Goal: Task Accomplishment & Management: Use online tool/utility

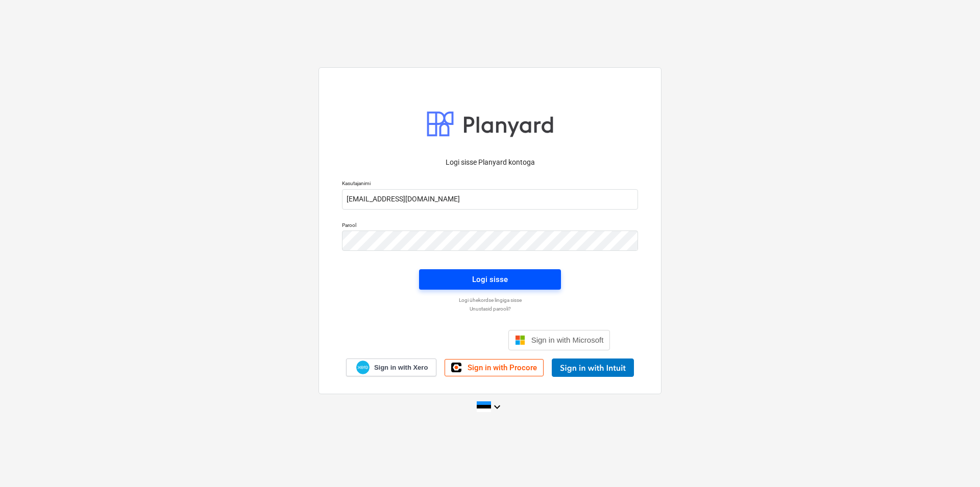
click at [511, 282] on span "Logi sisse" at bounding box center [489, 279] width 117 height 13
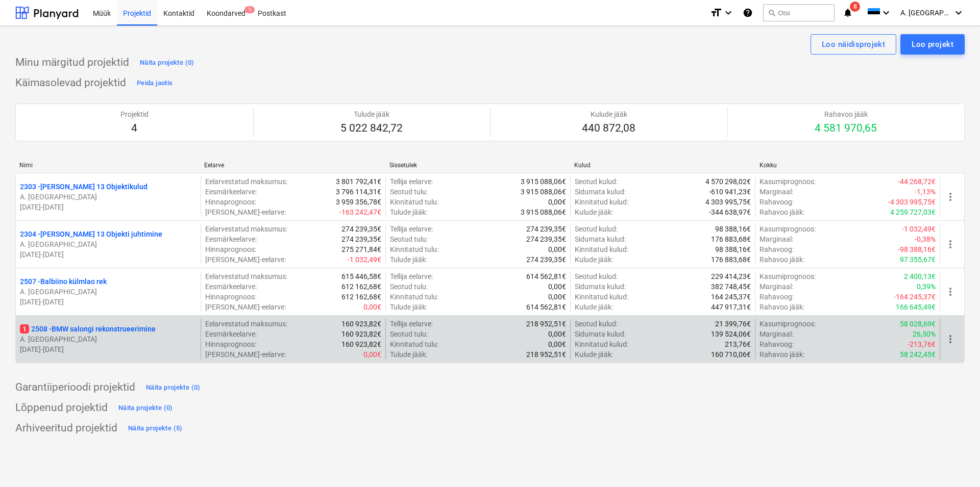
click at [122, 320] on div "1 2508 - BMW salongi rekonstrueerimine A. Looskari [DATE] - [DATE]" at bounding box center [108, 339] width 185 height 41
click at [125, 332] on p "1 2508 - BMW salongi rekonstrueerimine" at bounding box center [88, 329] width 136 height 10
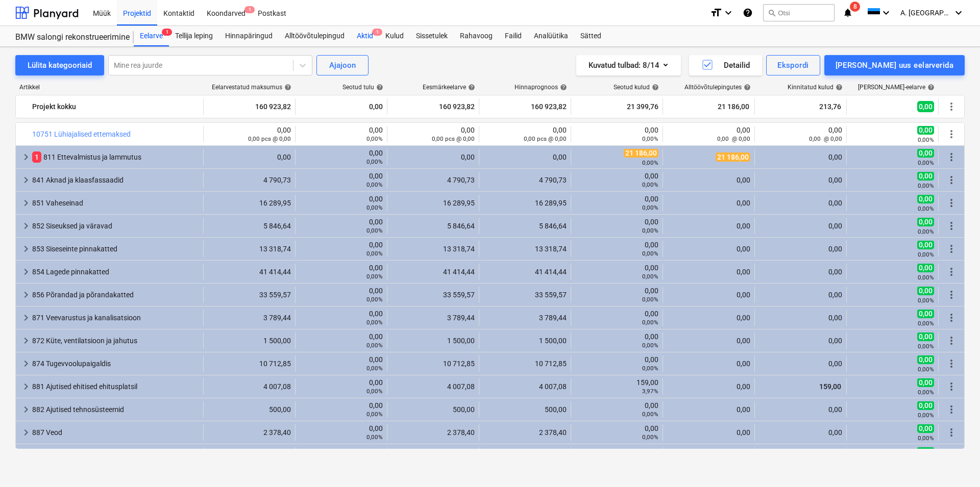
click at [366, 37] on div "Aktid 1" at bounding box center [365, 36] width 29 height 20
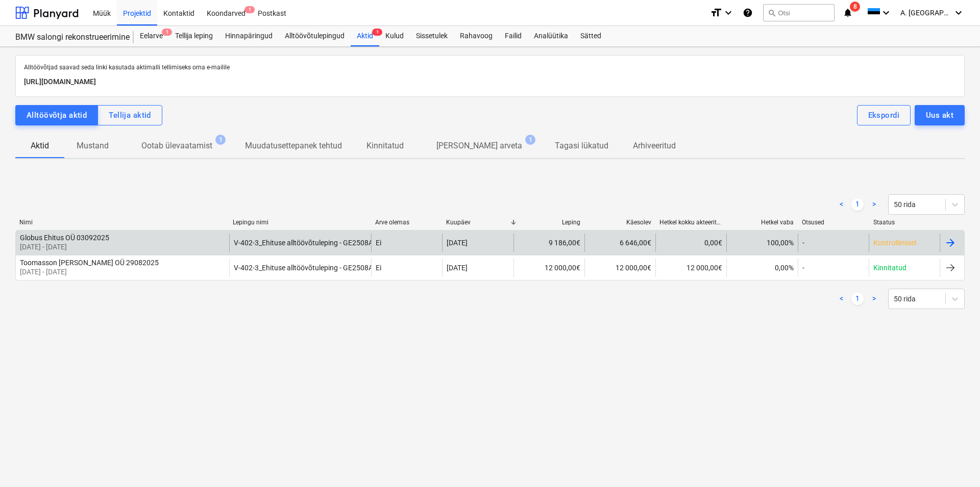
click at [91, 240] on div "Globus Ehitus OÜ 03092025" at bounding box center [64, 238] width 89 height 8
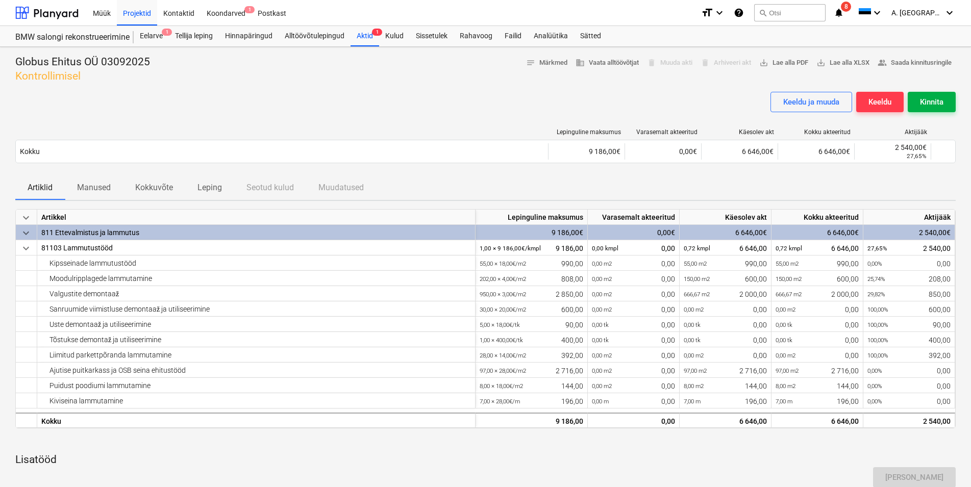
click at [928, 104] on div "Kinnita" at bounding box center [931, 101] width 23 height 13
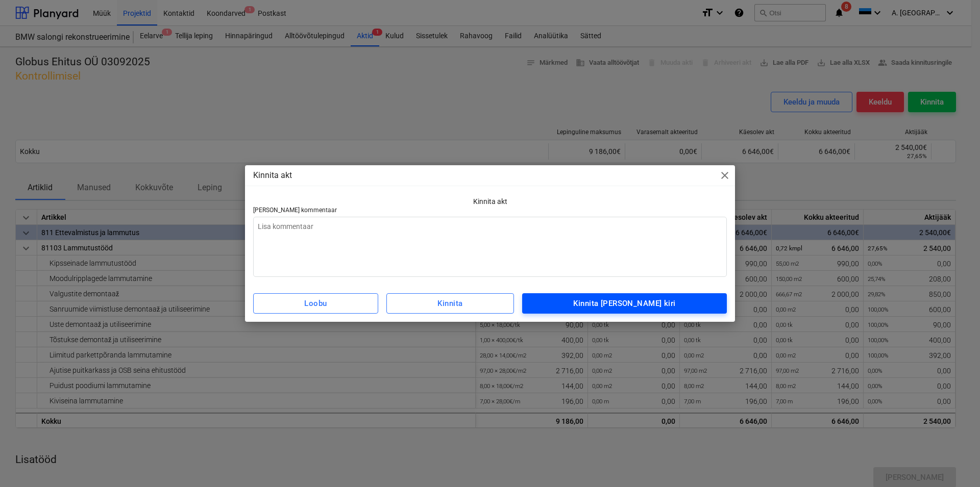
click at [640, 304] on div "Kinnita [PERSON_NAME] kiri" at bounding box center [624, 303] width 102 height 13
type textarea "x"
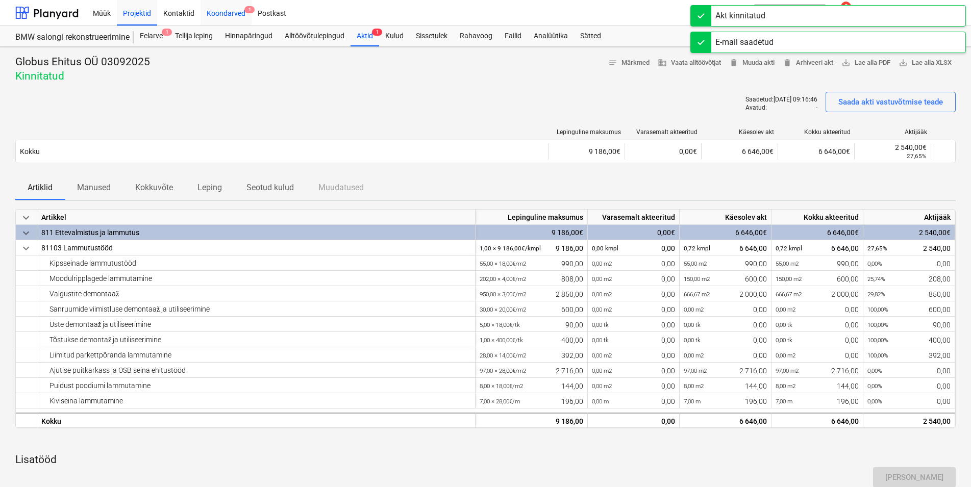
click at [230, 14] on div "Koondarved 1" at bounding box center [226, 12] width 51 height 26
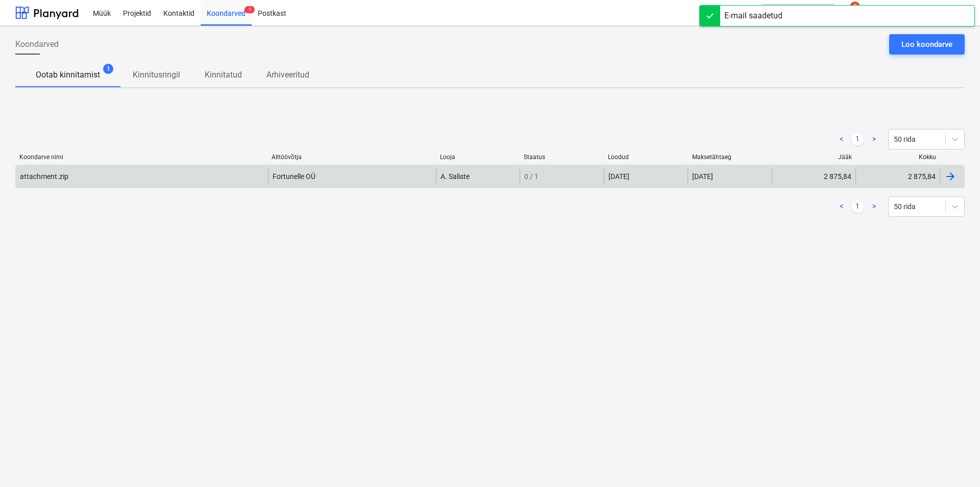
click at [44, 177] on div "attachment.zip" at bounding box center [44, 176] width 48 height 8
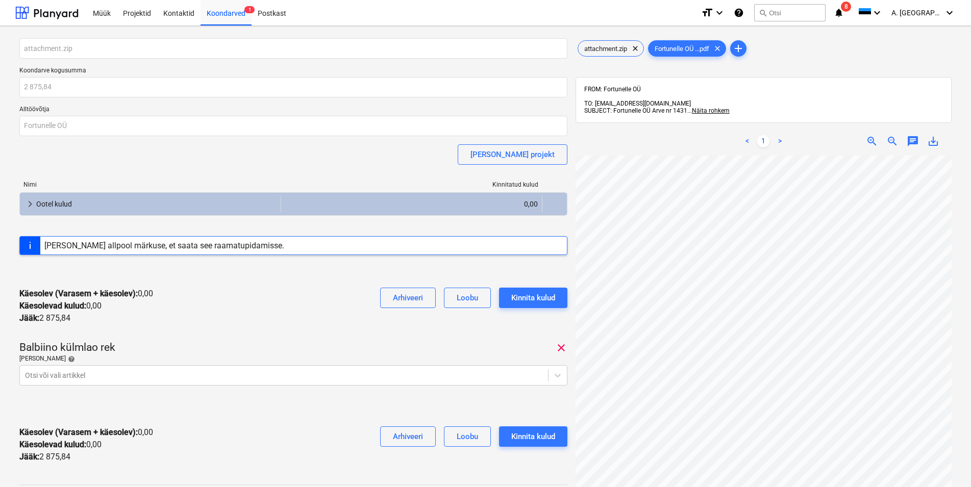
scroll to position [49, 51]
click at [613, 46] on span "attachment.zip" at bounding box center [605, 49] width 55 height 8
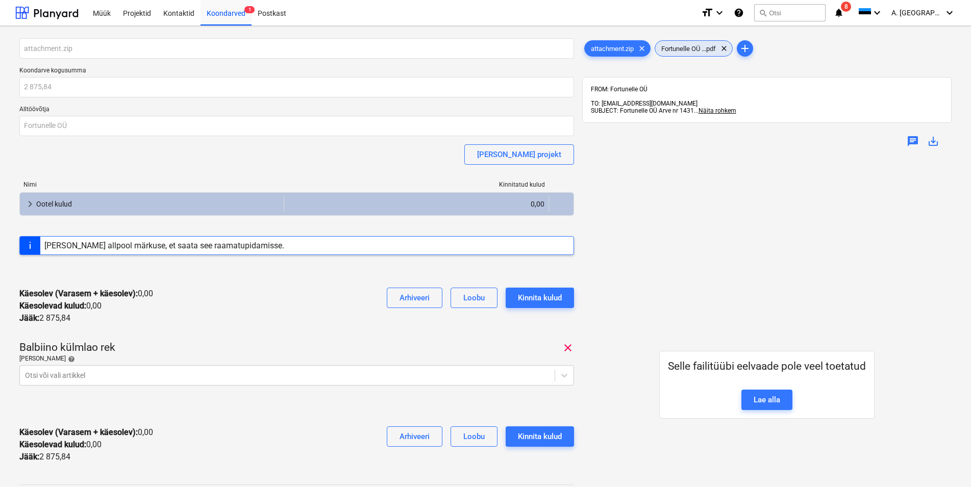
click at [683, 46] on span "Fortunelle OÜ ...pdf" at bounding box center [688, 49] width 67 height 8
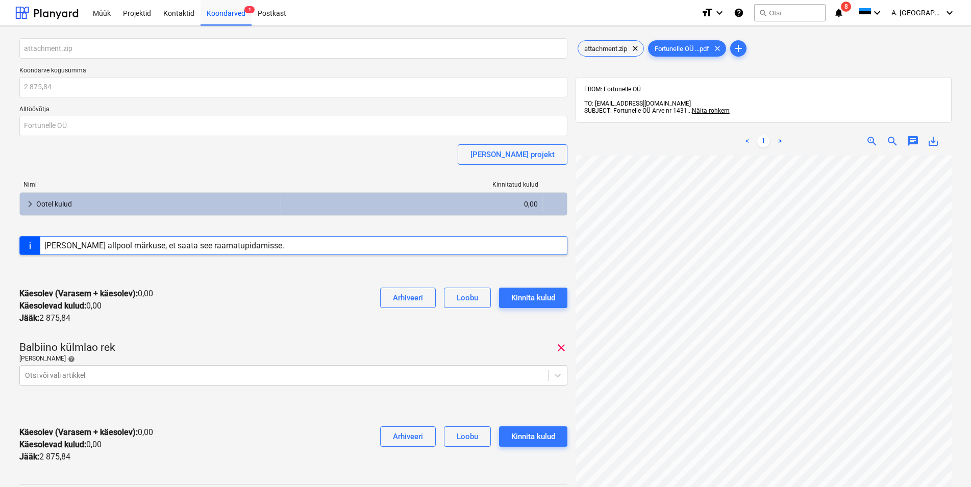
scroll to position [65, 80]
click at [122, 375] on body "Müük Projektid Kontaktid Koondarved 1 Postkast format_size keyboard_arrow_down …" at bounding box center [485, 243] width 971 height 487
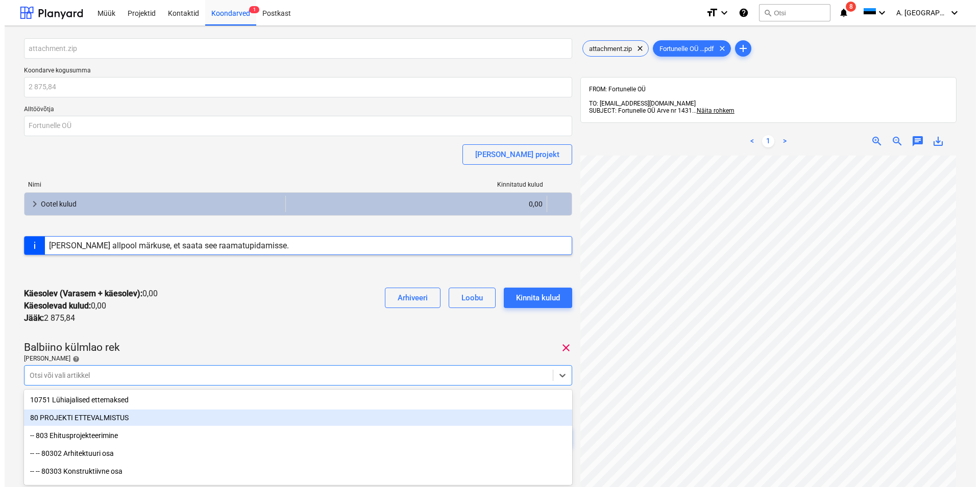
scroll to position [62, 0]
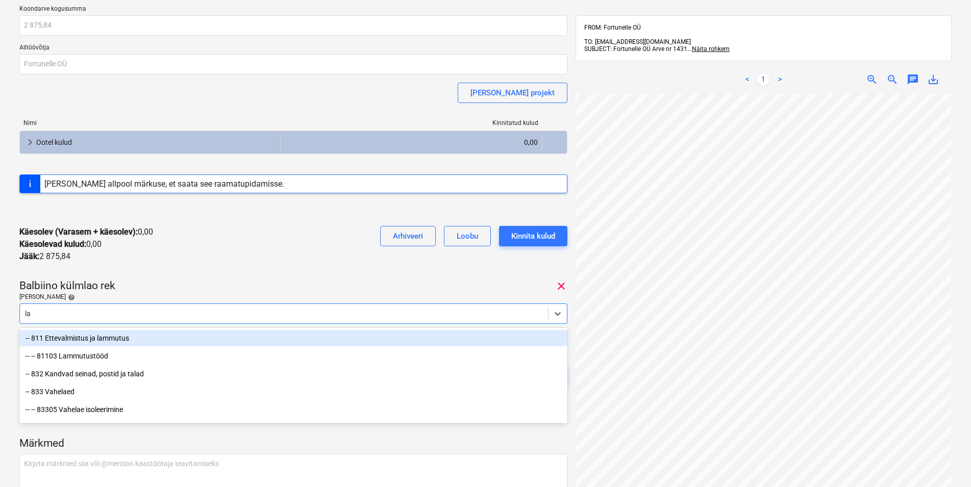
type input "[PERSON_NAME]"
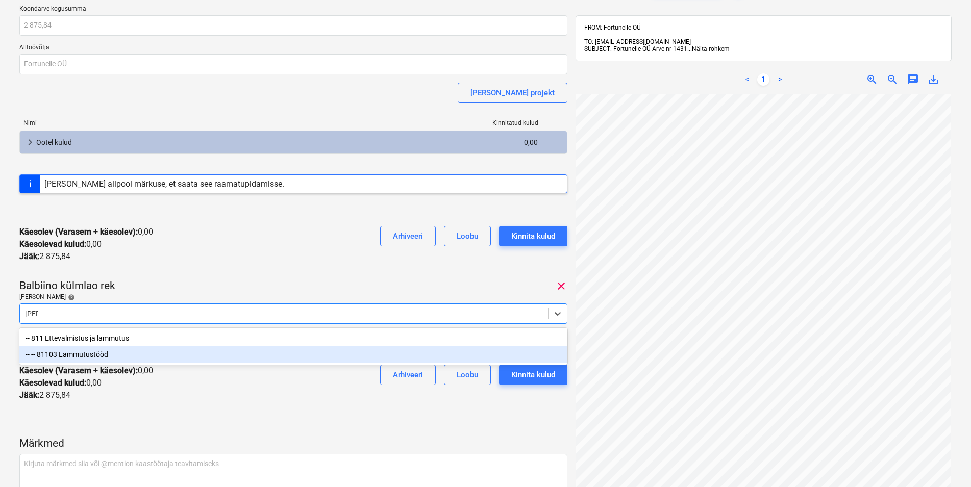
click at [101, 353] on div "-- -- 81103 Lammutustööd" at bounding box center [293, 354] width 548 height 16
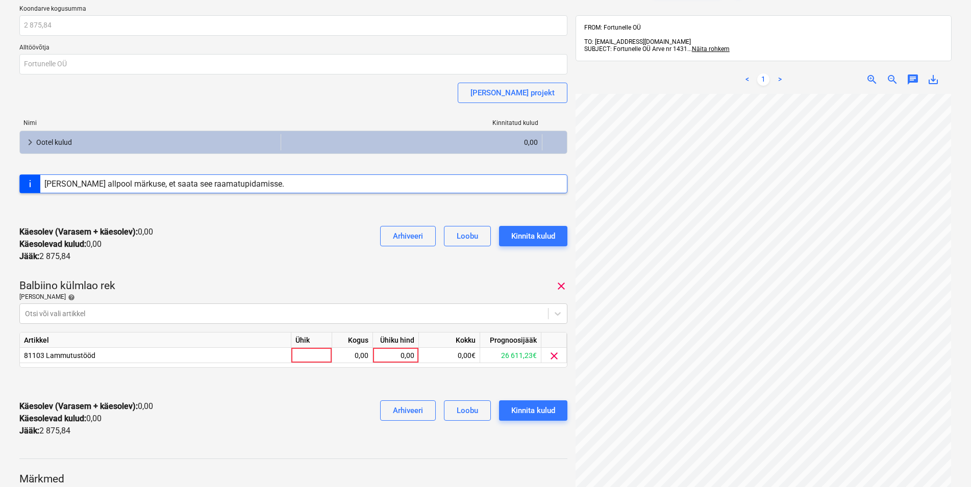
click at [165, 273] on div "attachment.zip Koondarve kogusumma 2 875,84 Alltöövõtja Fortunelle OÜ [PERSON_N…" at bounding box center [293, 211] width 548 height 469
click at [326, 355] on div at bounding box center [311, 355] width 41 height 15
type input "kmpl"
click at [351, 355] on div "0,00" at bounding box center [352, 355] width 32 height 15
type input "1"
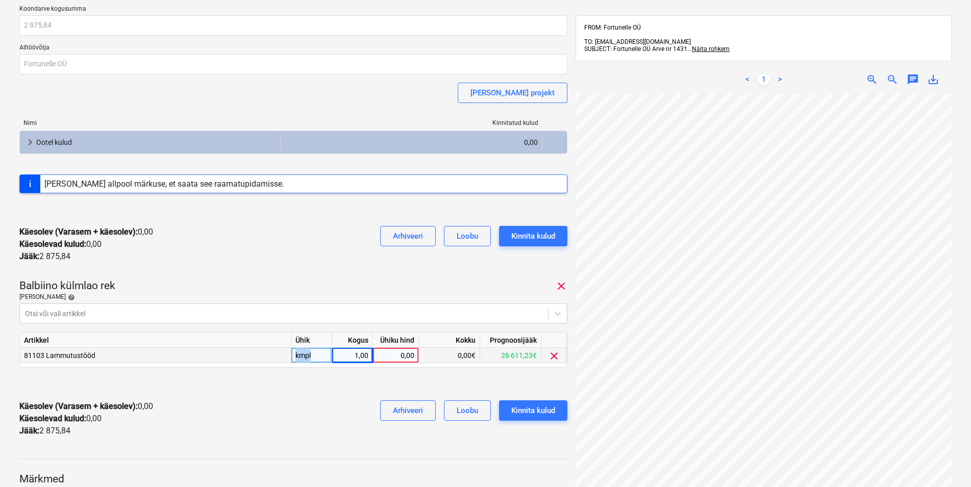
drag, startPoint x: 313, startPoint y: 354, endPoint x: 281, endPoint y: 353, distance: 31.7
click at [0, 0] on div "81103 Lammutustööd kmpl 1,00 0,00 0,00€ 26 611,23€ clear" at bounding box center [0, 0] width 0 height 0
click at [358, 356] on input "h" at bounding box center [352, 355] width 40 height 15
click at [370, 355] on input "h" at bounding box center [352, 355] width 40 height 15
type input "22,4"
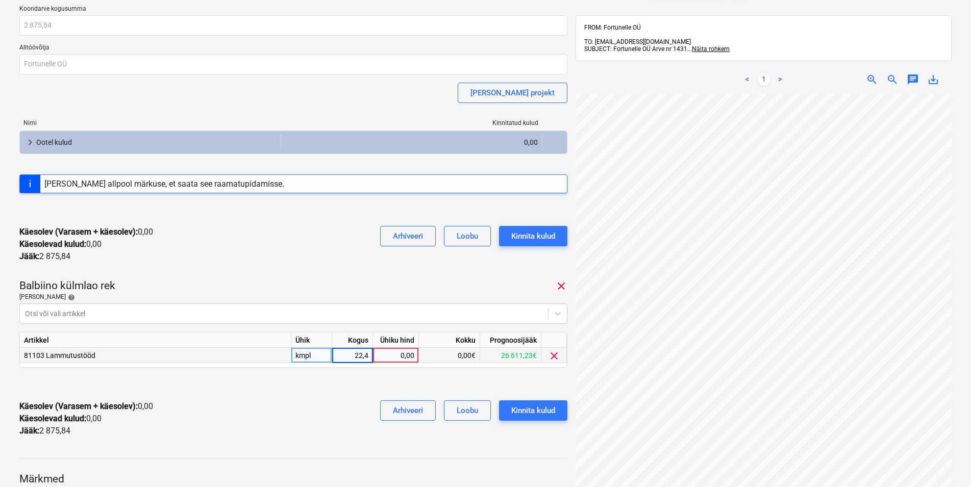
click at [396, 356] on div "0,00" at bounding box center [395, 355] width 37 height 15
type input "17,6"
click at [350, 412] on div "Käesolev (Varasem + käesolev) : 394,24 Käesolevad kulud : 394,24 Jääk : 2 481,6…" at bounding box center [293, 418] width 548 height 53
click at [539, 409] on div "Kinnita kulud" at bounding box center [533, 410] width 44 height 13
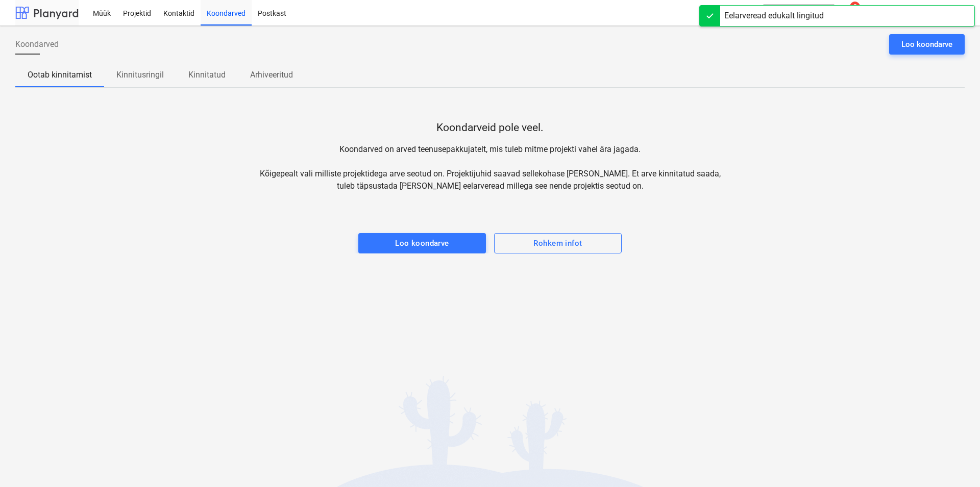
click at [66, 11] on div at bounding box center [46, 13] width 63 height 26
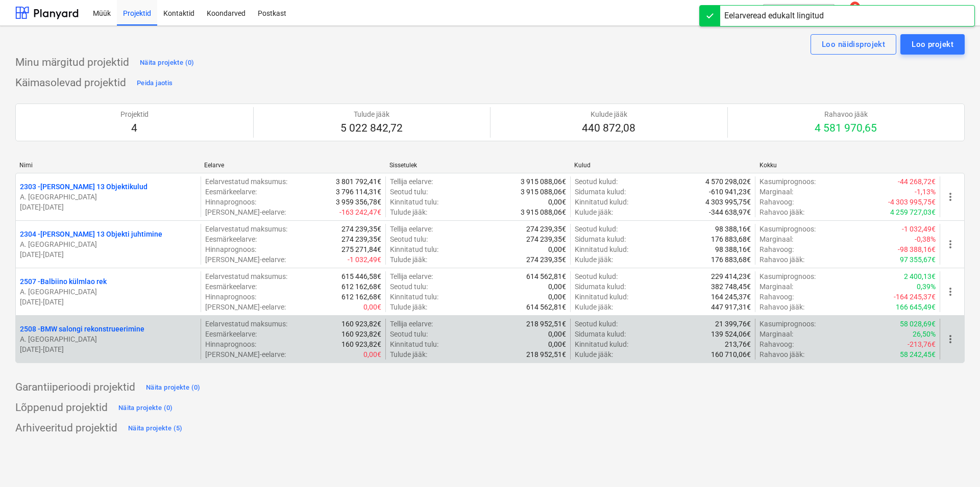
click at [108, 326] on p "2508 - BMW salongi rekonstrueerimine" at bounding box center [82, 329] width 125 height 10
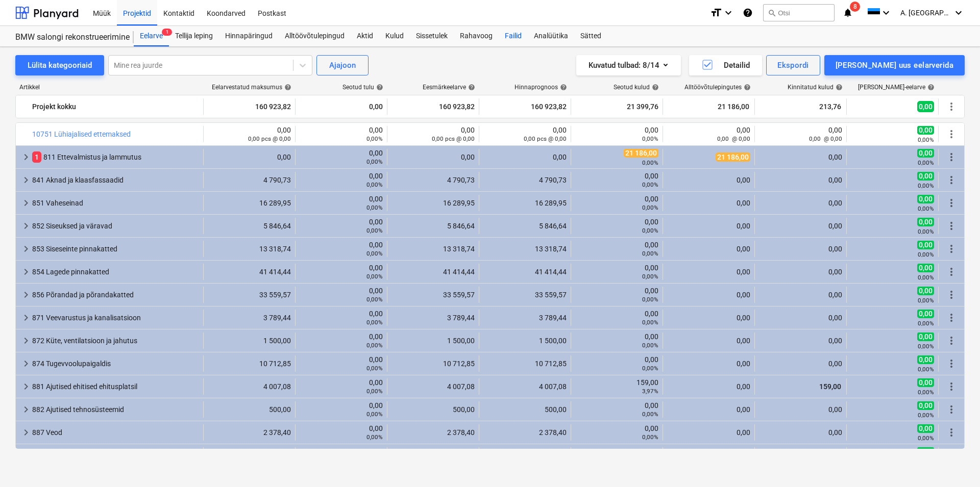
click at [515, 33] on div "Failid" at bounding box center [513, 36] width 29 height 20
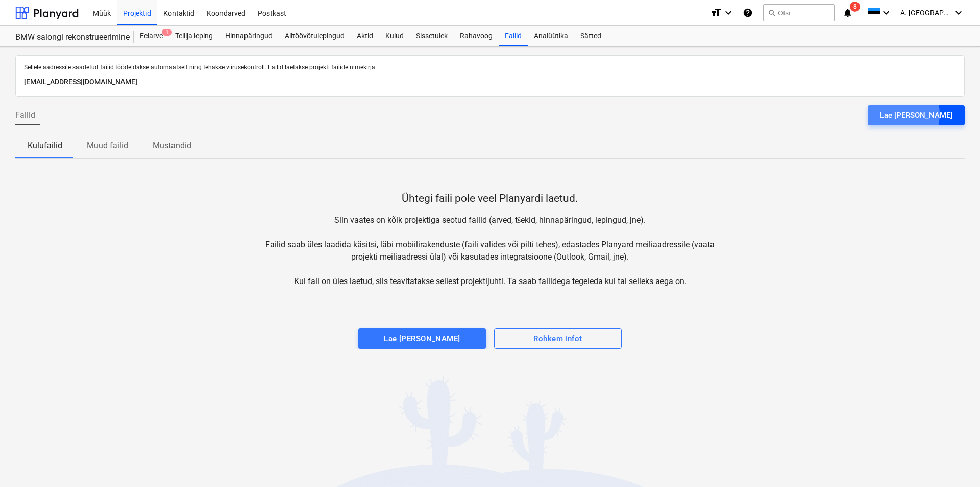
click at [919, 114] on div "Lae [PERSON_NAME]" at bounding box center [916, 115] width 72 height 13
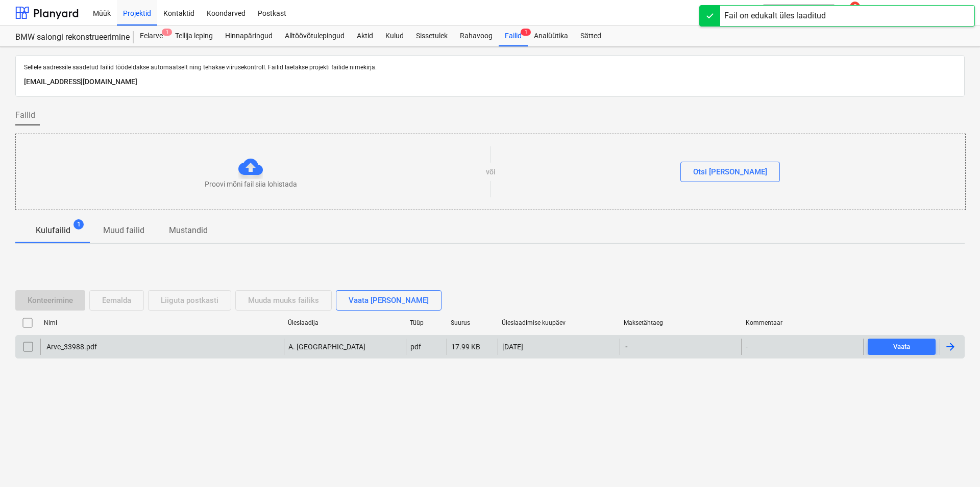
click at [81, 345] on div "Arve_33988.pdf" at bounding box center [71, 347] width 52 height 8
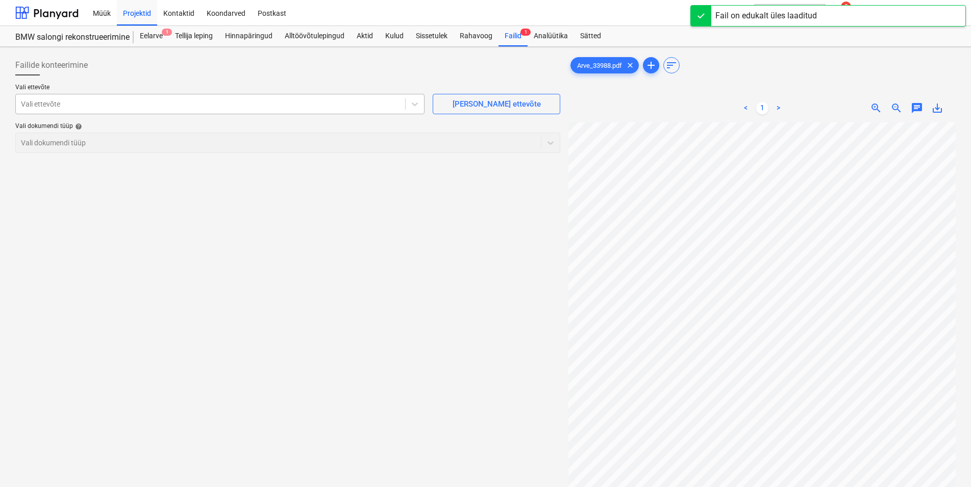
click at [101, 100] on div at bounding box center [210, 104] width 379 height 10
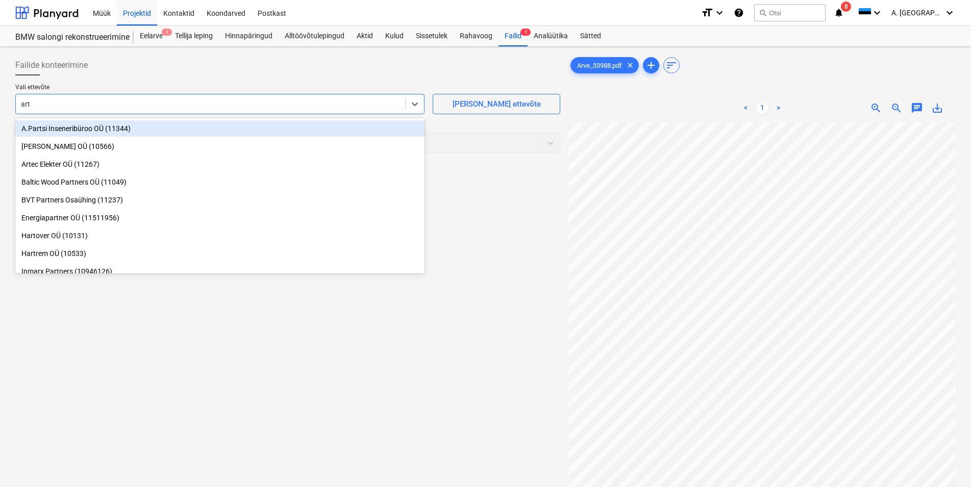
type input "arte"
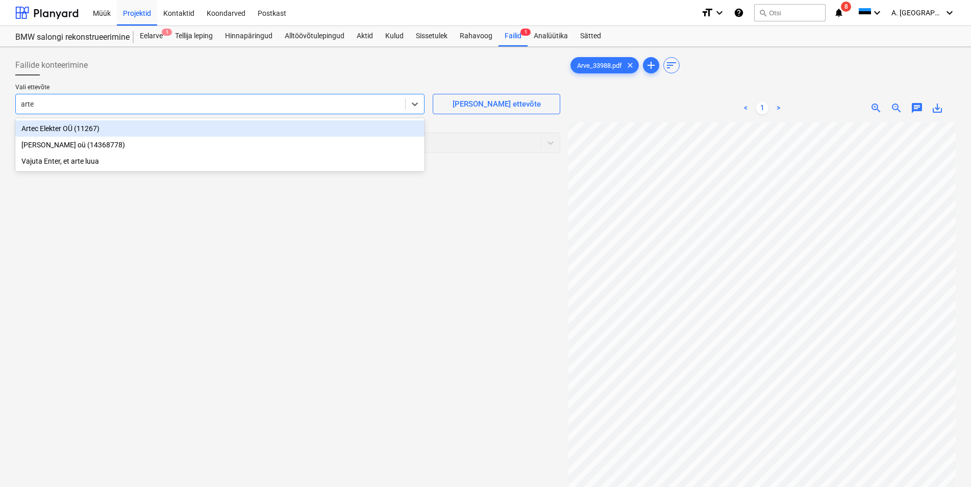
click at [120, 132] on div "Artec Elekter OÜ (11267)" at bounding box center [219, 128] width 409 height 16
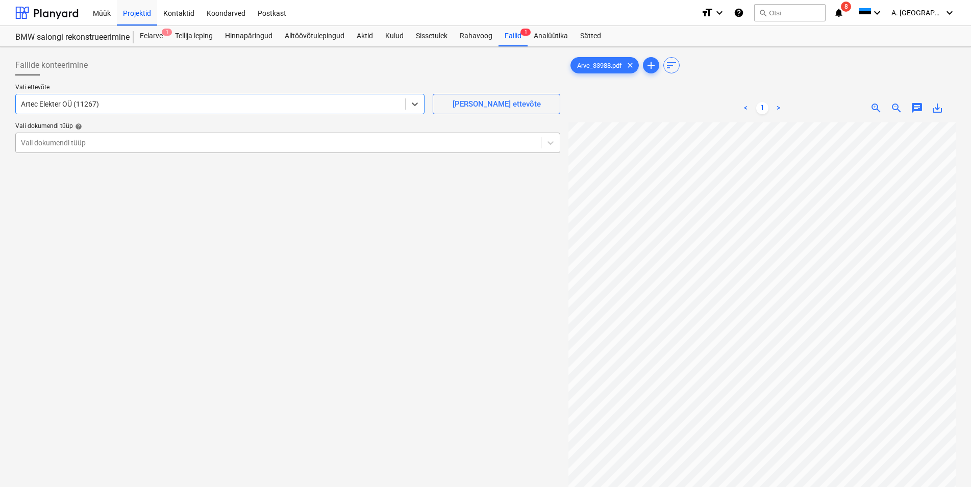
click at [112, 140] on div at bounding box center [278, 143] width 515 height 10
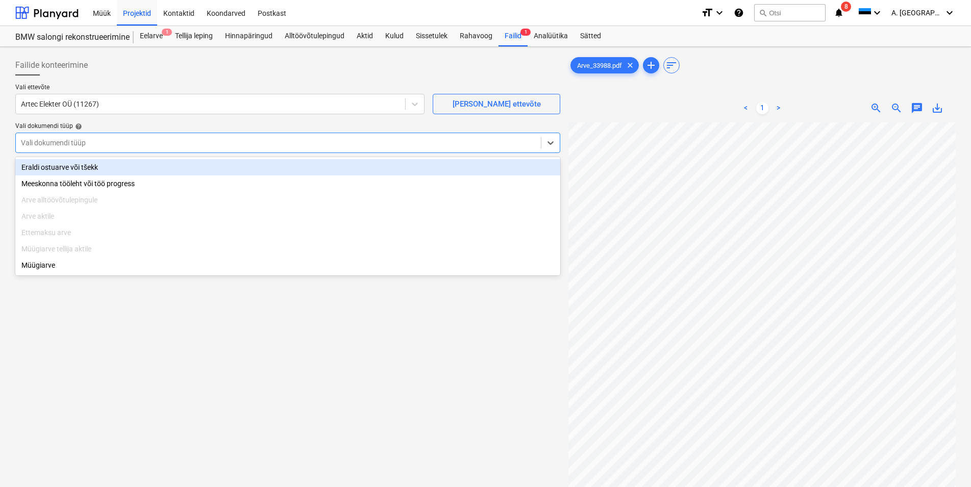
click at [128, 167] on div "Eraldi ostuarve või tšekk" at bounding box center [287, 167] width 545 height 16
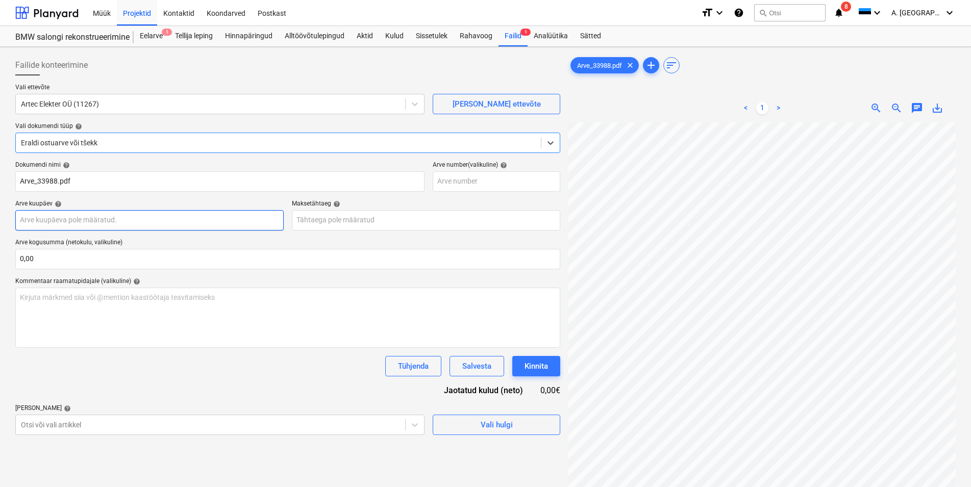
click at [129, 218] on input "text" at bounding box center [149, 220] width 268 height 20
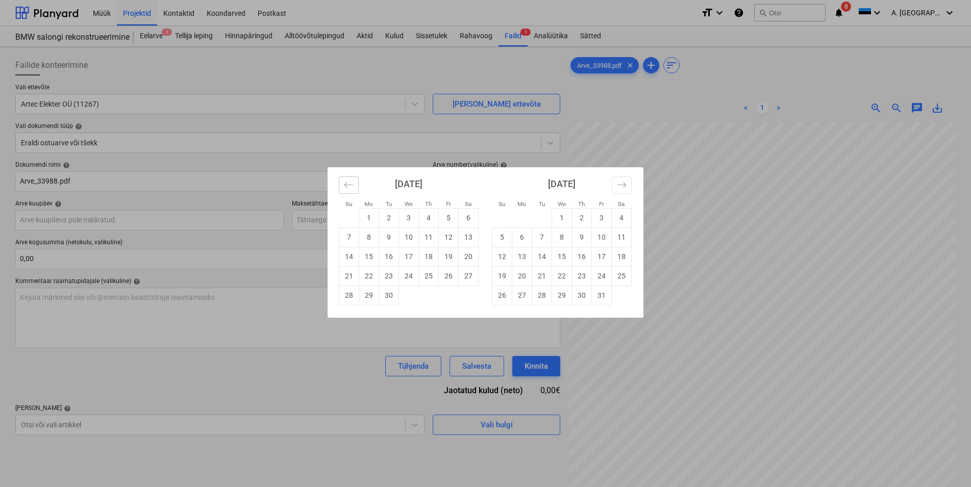
click at [347, 178] on button "Move backward to switch to the previous month." at bounding box center [349, 185] width 20 height 17
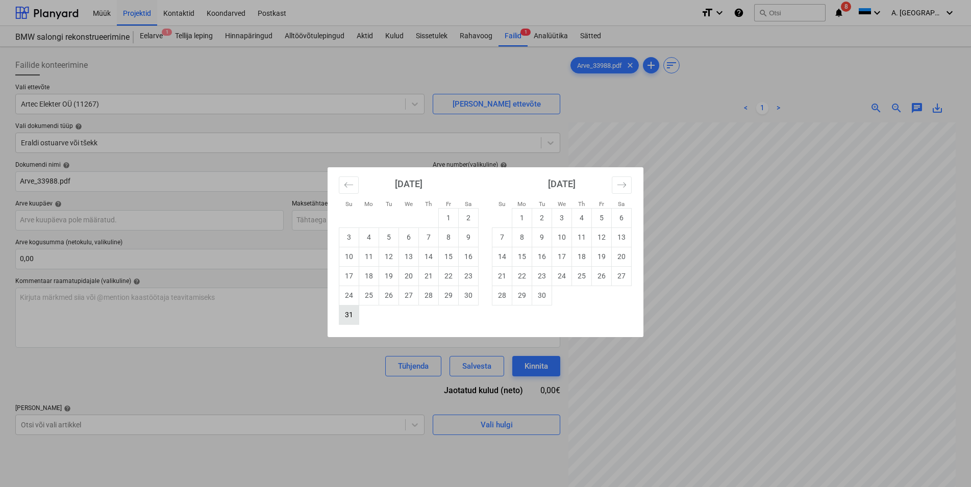
click at [352, 313] on td "31" at bounding box center [349, 314] width 20 height 19
type input "[DATE]"
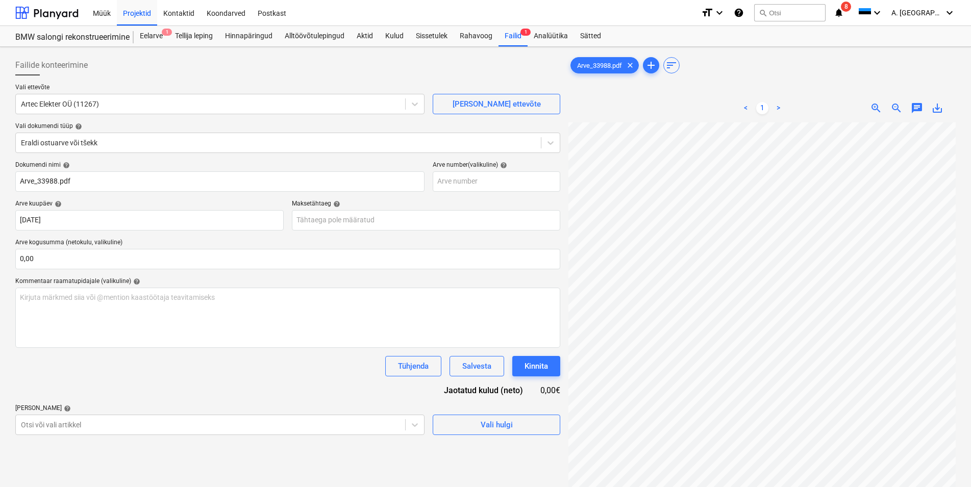
scroll to position [16, 41]
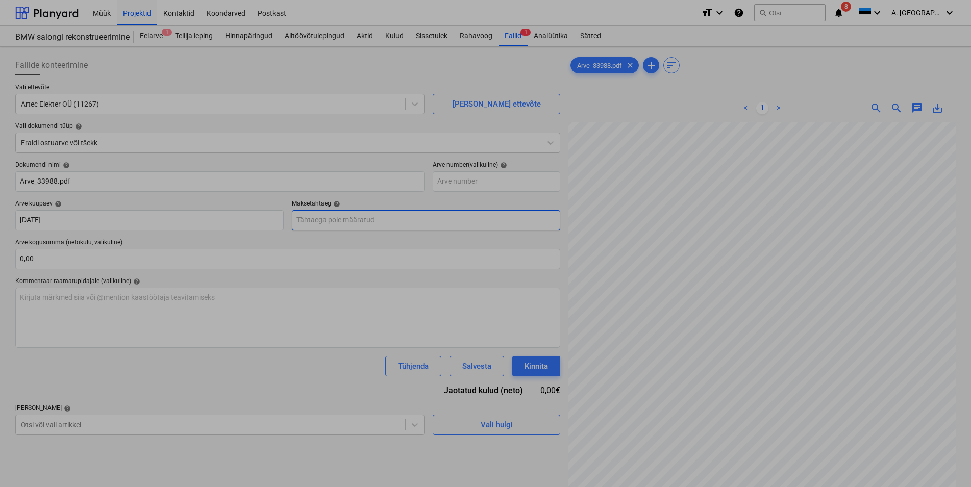
click at [352, 221] on input "text" at bounding box center [426, 220] width 268 height 20
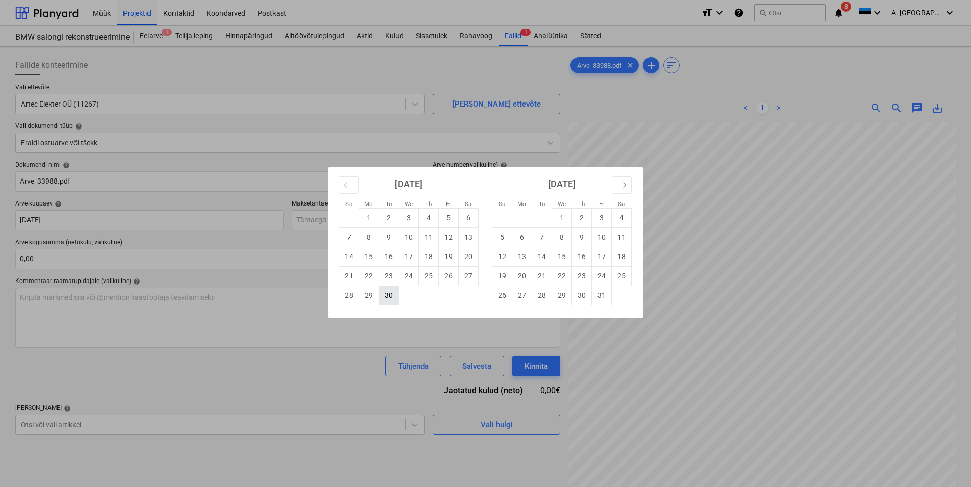
click at [393, 296] on td "30" at bounding box center [389, 295] width 20 height 19
type input "[DATE]"
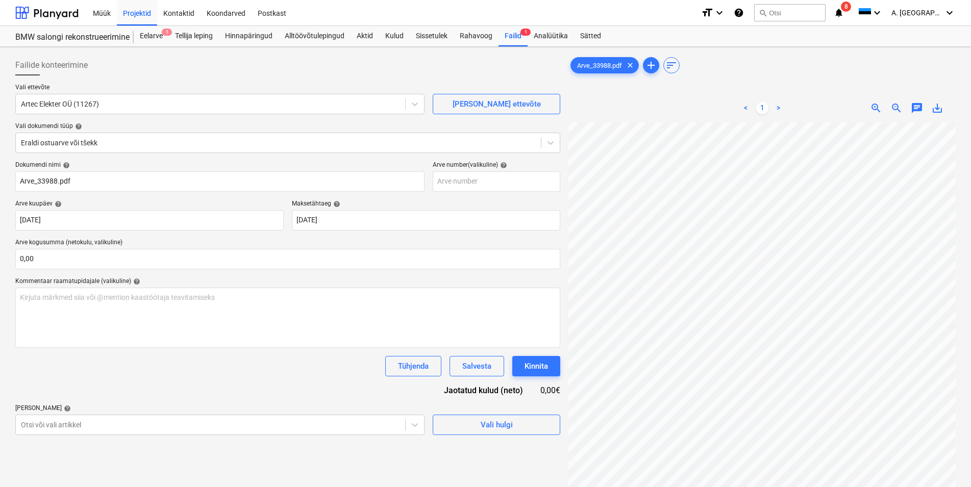
click at [896, 106] on span "zoom_out" at bounding box center [896, 108] width 12 height 12
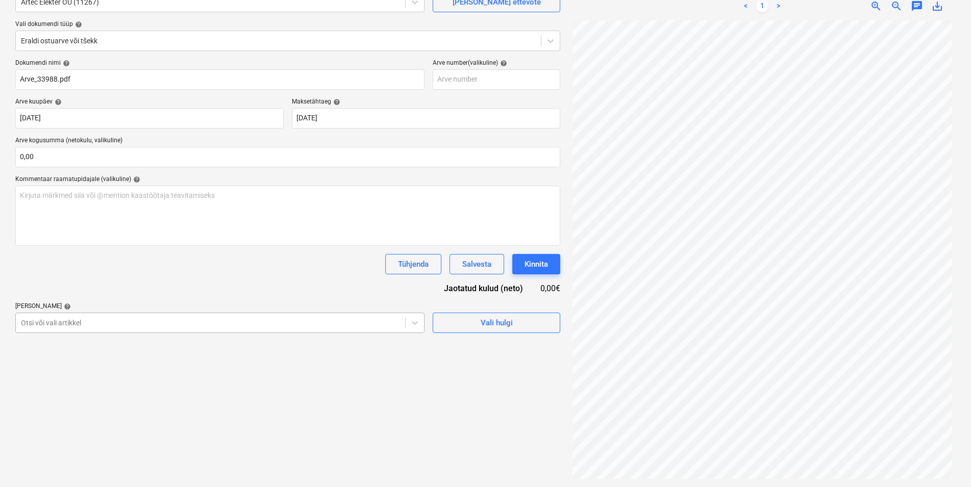
click at [102, 385] on body "Müük Projektid Kontaktid Koondarved Postkast format_size keyboard_arrow_down he…" at bounding box center [485, 141] width 971 height 487
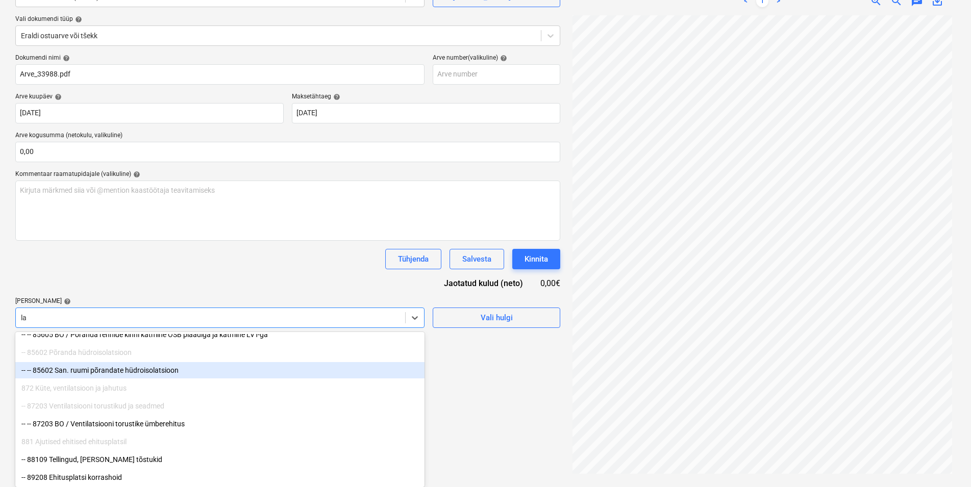
scroll to position [651, 0]
type input "[PERSON_NAME]"
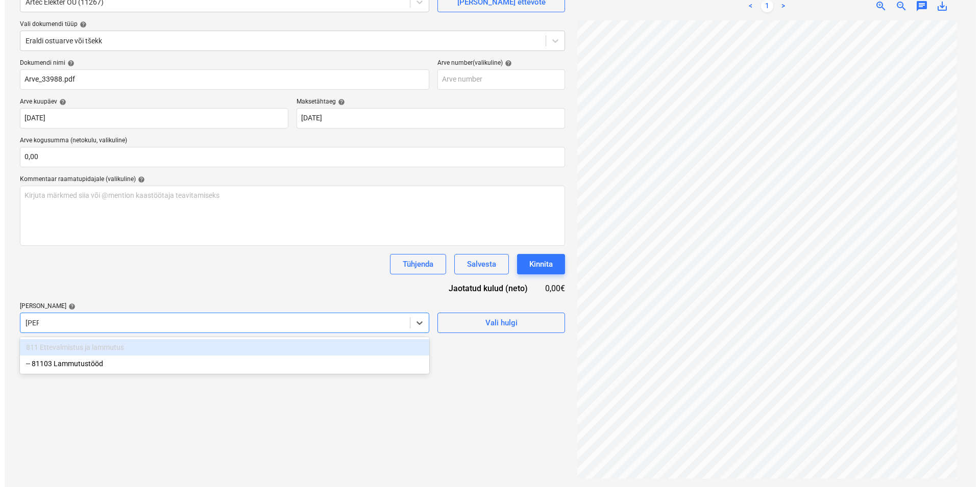
scroll to position [102, 0]
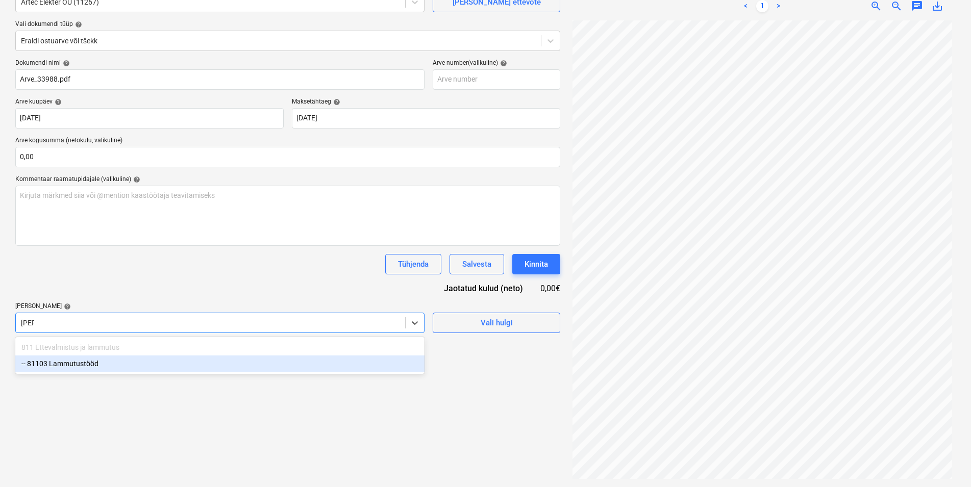
click at [84, 364] on div "-- 81103 Lammutustööd" at bounding box center [219, 364] width 409 height 16
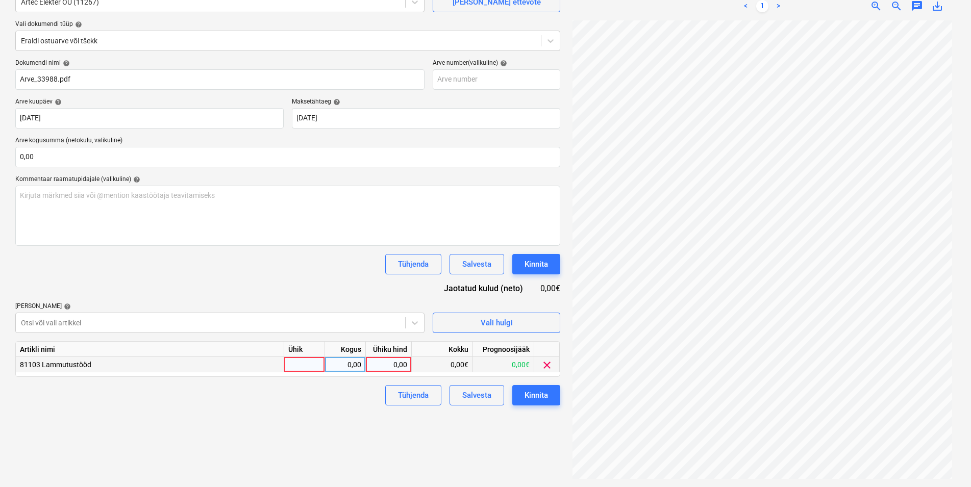
drag, startPoint x: 81, startPoint y: 276, endPoint x: 236, endPoint y: 362, distance: 177.7
click at [81, 276] on div "Dokumendi nimi help Arve_33988.pdf Arve number (valikuline) help Arve kuupäev h…" at bounding box center [287, 232] width 545 height 346
click at [313, 365] on div at bounding box center [304, 364] width 41 height 15
type input "kmpl"
click at [343, 365] on div "0,00" at bounding box center [345, 364] width 32 height 15
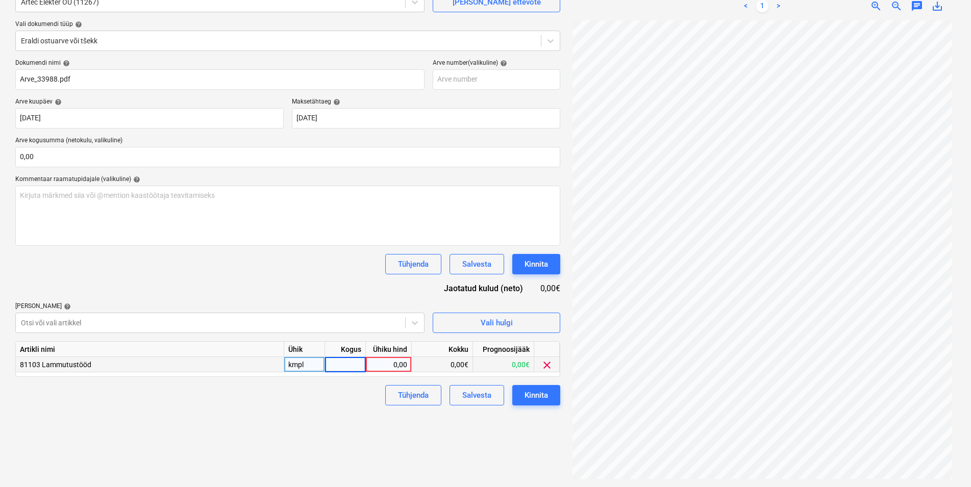
type input "1"
click at [379, 365] on div "0,00" at bounding box center [388, 364] width 37 height 15
type input "425"
click at [542, 396] on div "Kinnita" at bounding box center [536, 395] width 23 height 13
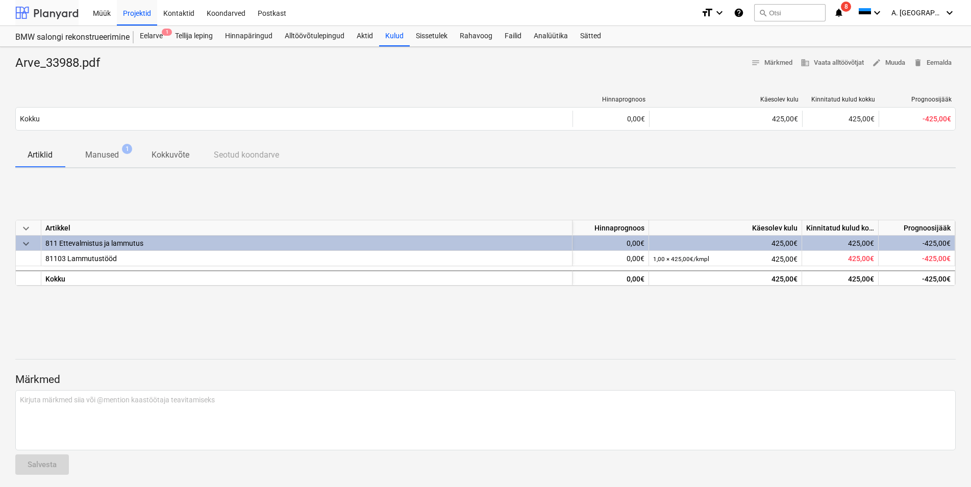
click at [59, 16] on div at bounding box center [46, 13] width 63 height 26
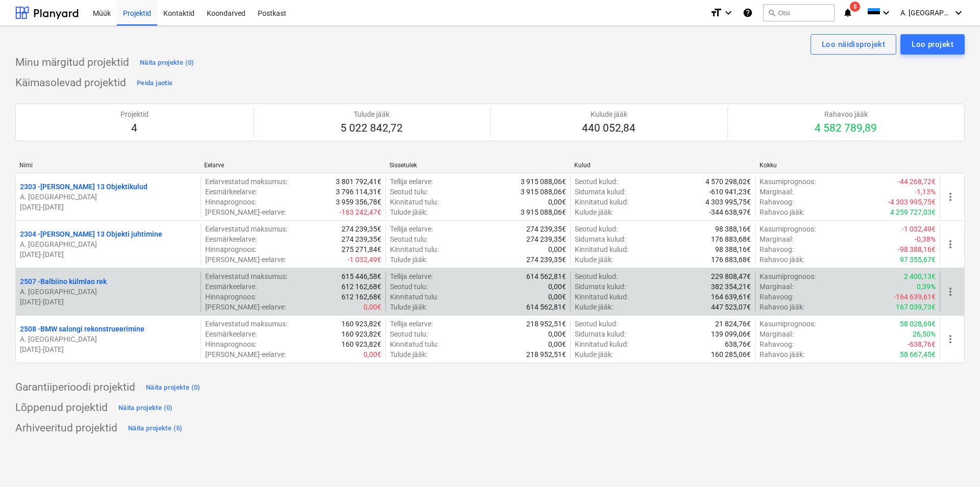
click at [89, 278] on p "2507 - Balbiino külmlao rek" at bounding box center [63, 282] width 87 height 10
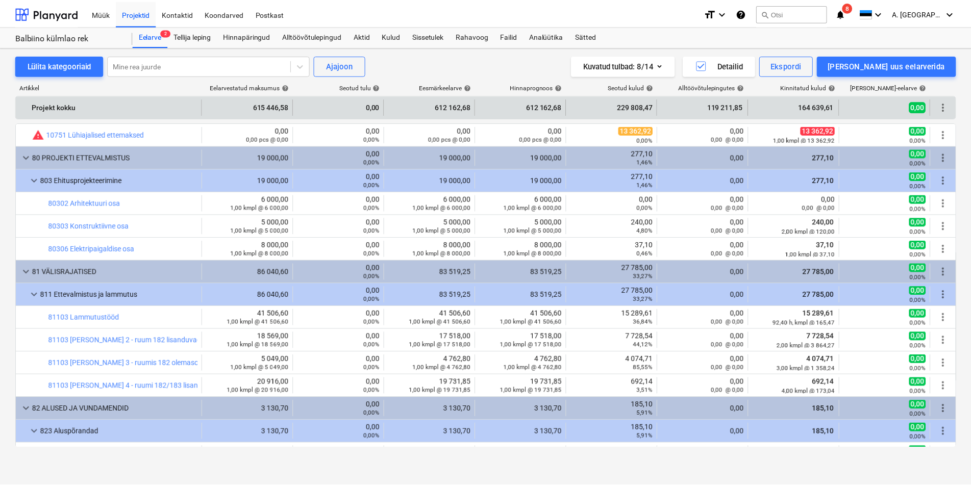
scroll to position [349, 0]
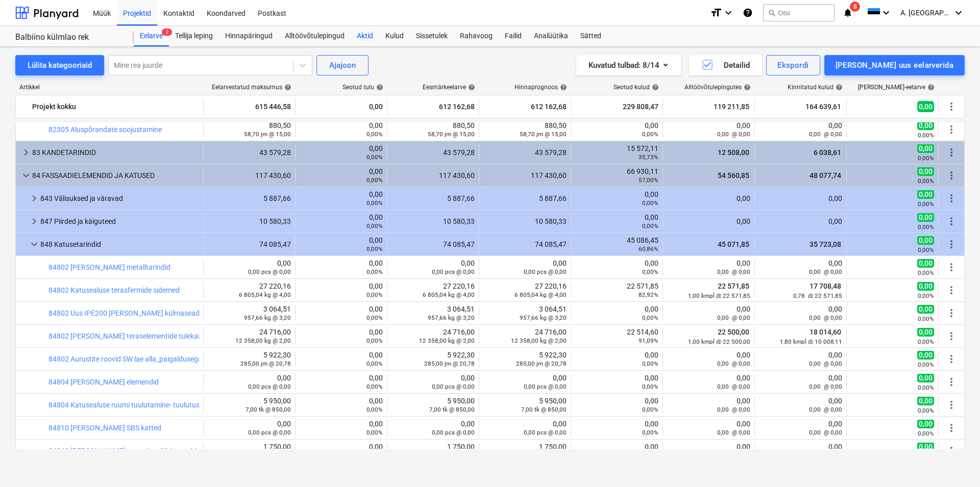
drag, startPoint x: 368, startPoint y: 32, endPoint x: 373, endPoint y: 39, distance: 7.8
click at [368, 32] on div "Aktid" at bounding box center [365, 36] width 29 height 20
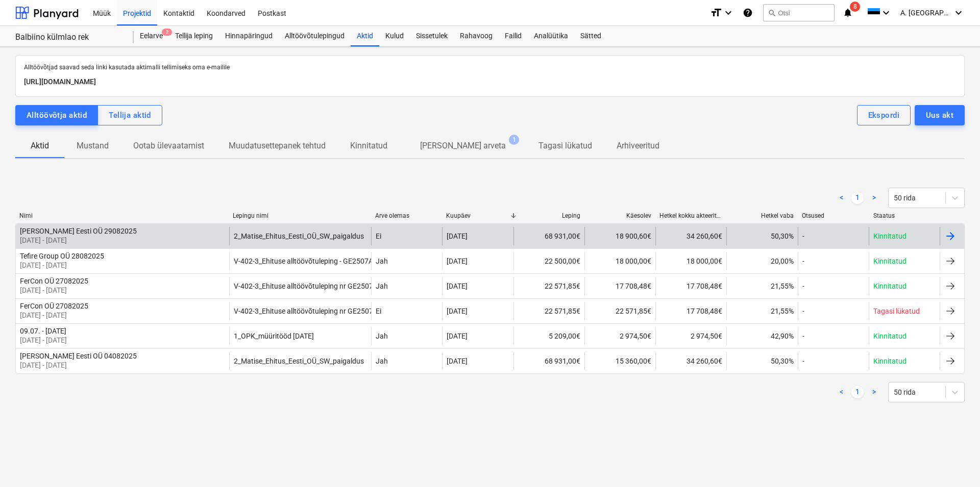
click at [112, 231] on div "[PERSON_NAME] Eesti OÜ 29082025" at bounding box center [78, 231] width 117 height 8
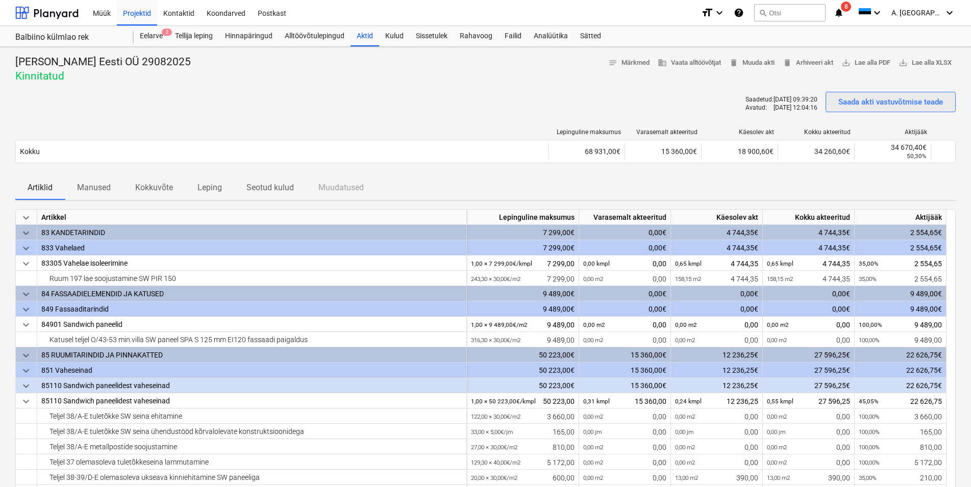
click at [895, 101] on div "Saada akti vastuvõtmise teade" at bounding box center [890, 101] width 105 height 13
